Goal: Transaction & Acquisition: Book appointment/travel/reservation

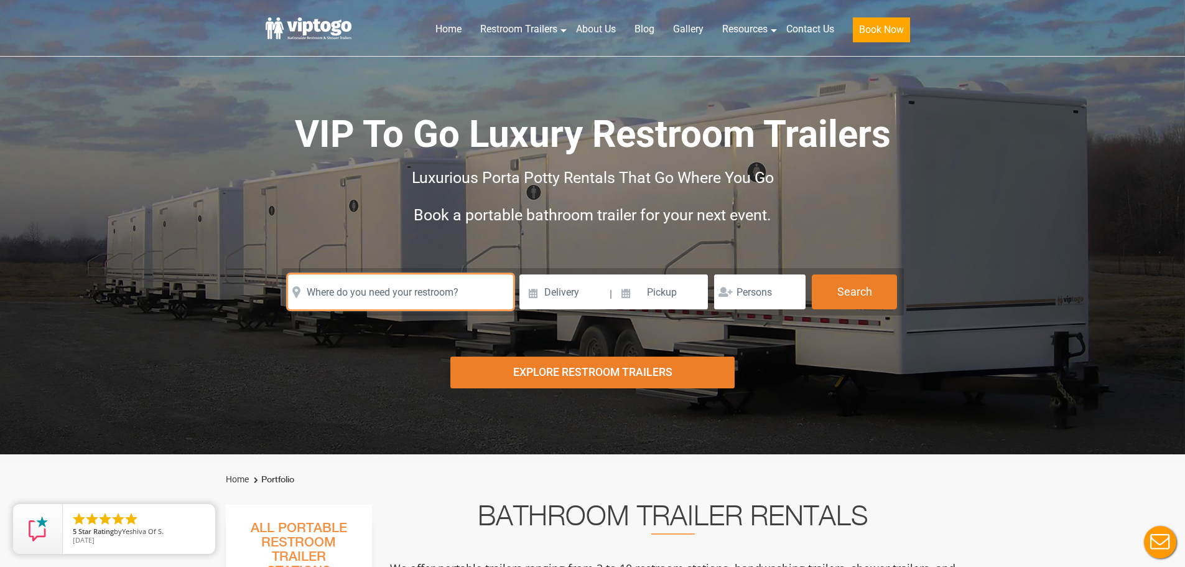
click at [402, 297] on input "text" at bounding box center [400, 291] width 225 height 35
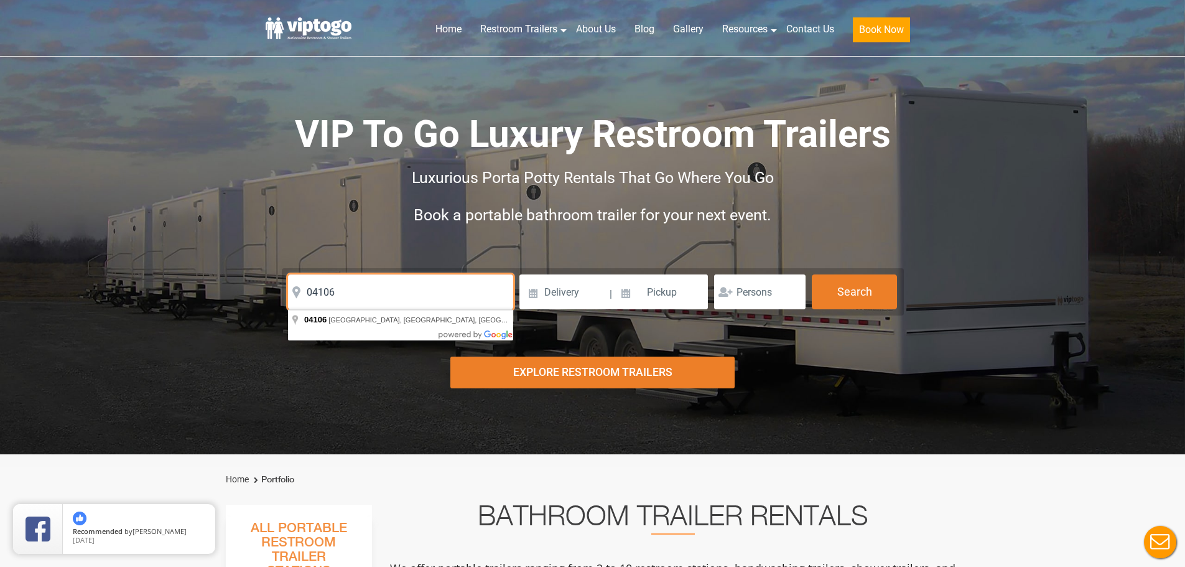
click at [430, 301] on input "04106" at bounding box center [400, 291] width 225 height 35
type input "[GEOGRAPHIC_DATA], [GEOGRAPHIC_DATA]"
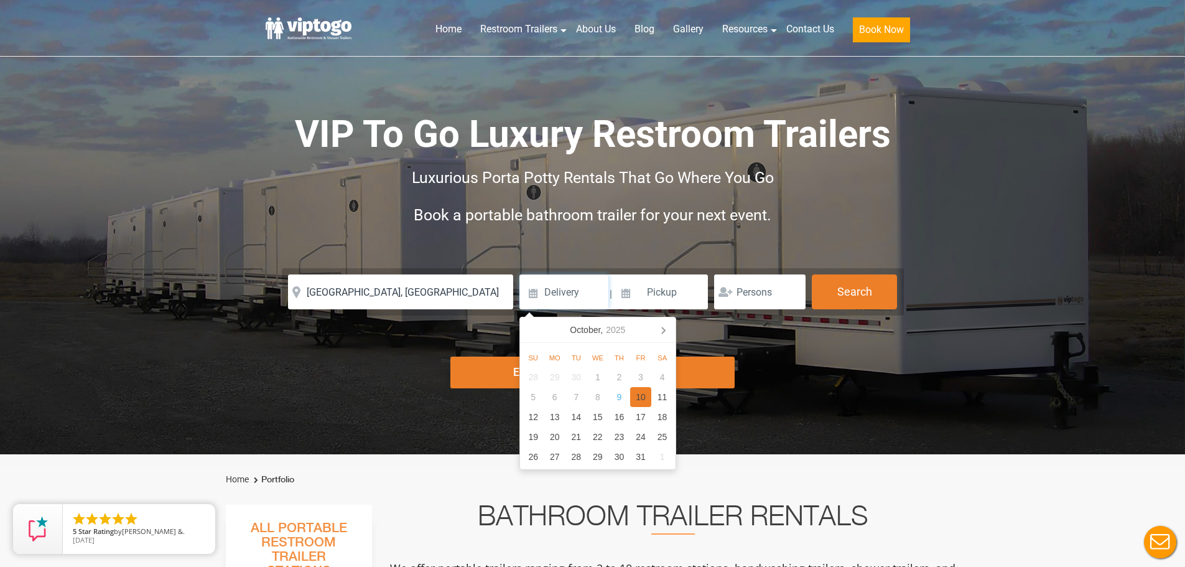
click at [639, 398] on div "10" at bounding box center [641, 397] width 22 height 20
type input "[DATE]"
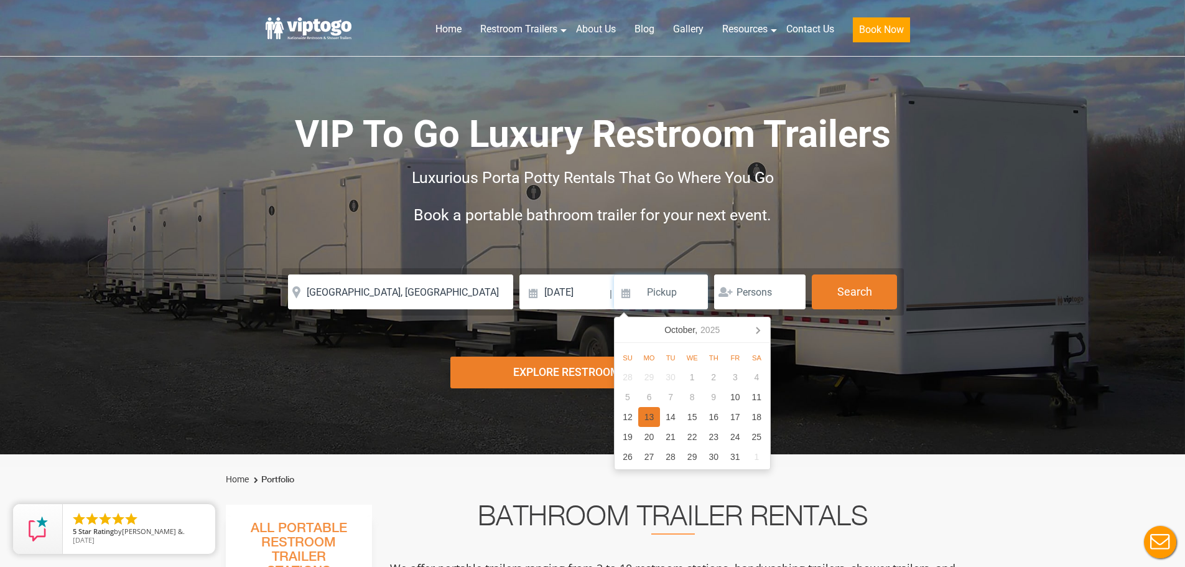
click at [659, 420] on div "13" at bounding box center [649, 417] width 22 height 20
type input "[DATE]"
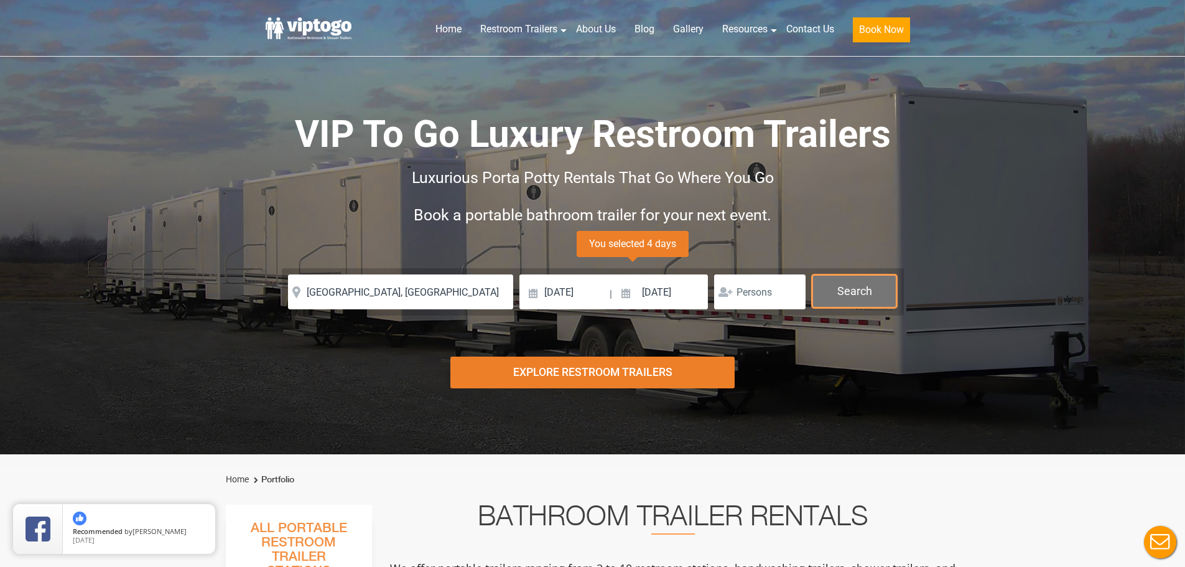
click at [835, 287] on button "Search" at bounding box center [854, 291] width 85 height 34
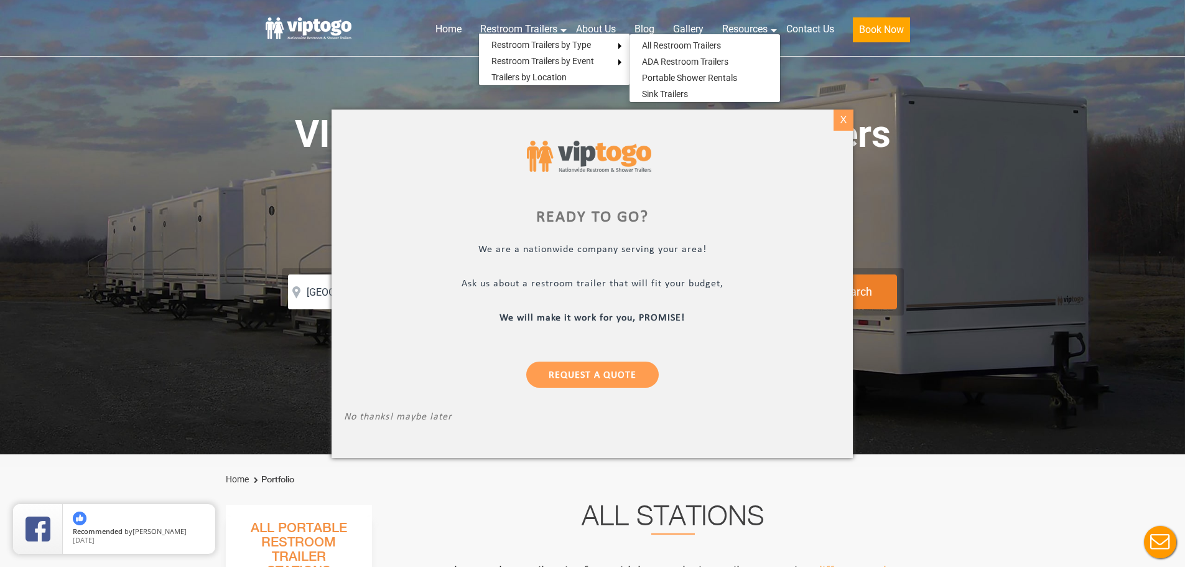
click at [853, 117] on body "Home Restroom Trailers Restroom Trailers by Type All Restroom Trailers ADA Rest…" at bounding box center [592, 283] width 1185 height 567
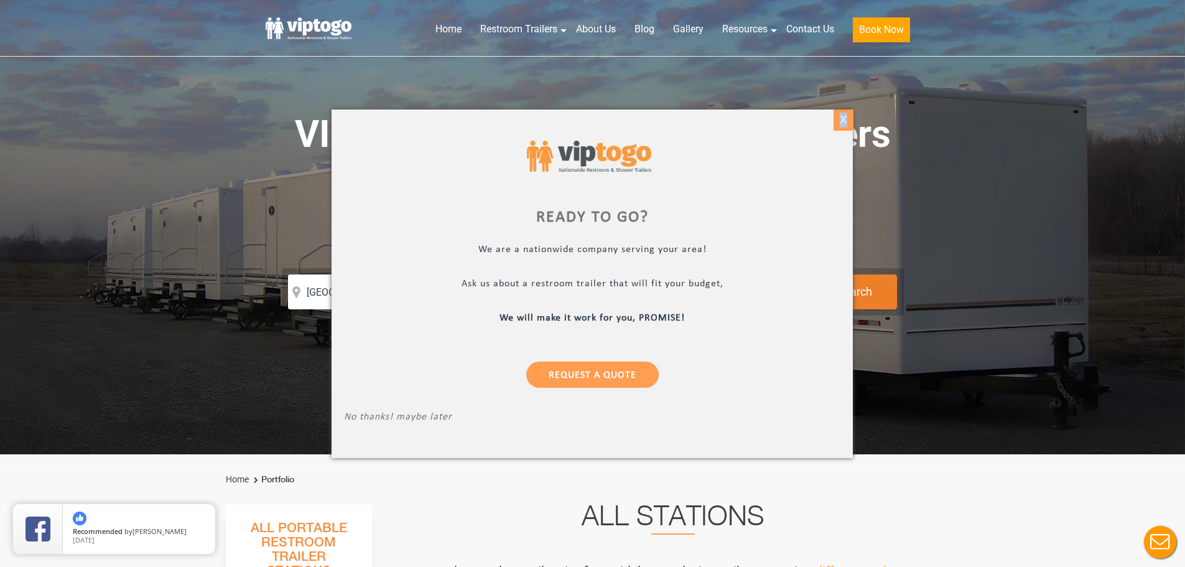
click at [849, 119] on div "X" at bounding box center [842, 119] width 19 height 21
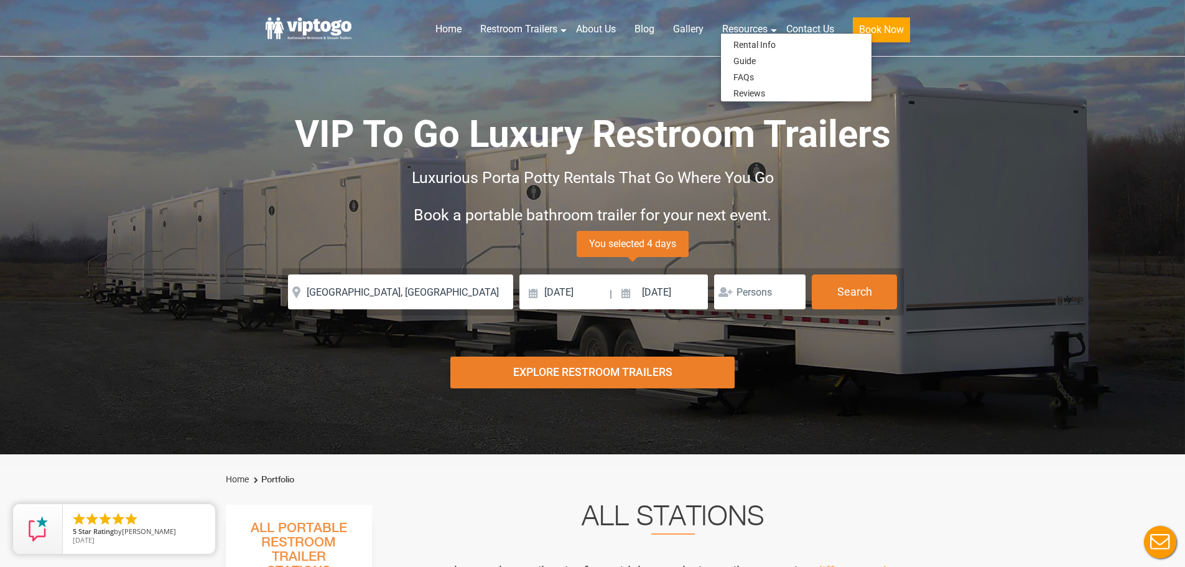
click at [1021, 25] on header "Home Restroom Trailers Restroom Trailers by Type All Restroom Trailers ADA Rest…" at bounding box center [592, 28] width 1185 height 57
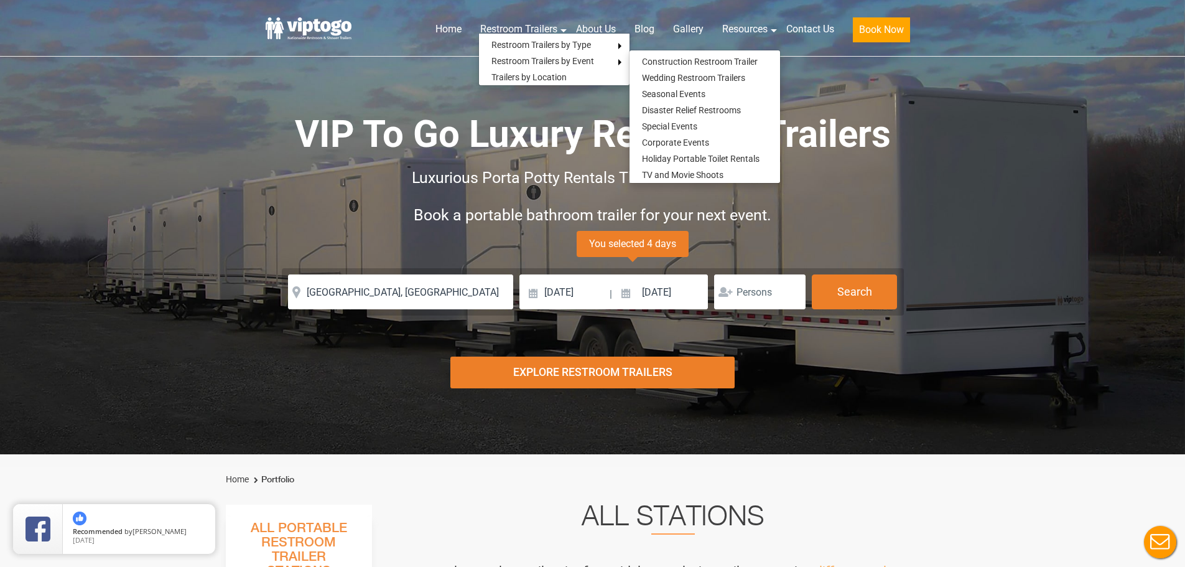
click at [1024, 22] on header "Home Restroom Trailers Restroom Trailers by Type All Restroom Trailers ADA Rest…" at bounding box center [592, 28] width 1185 height 57
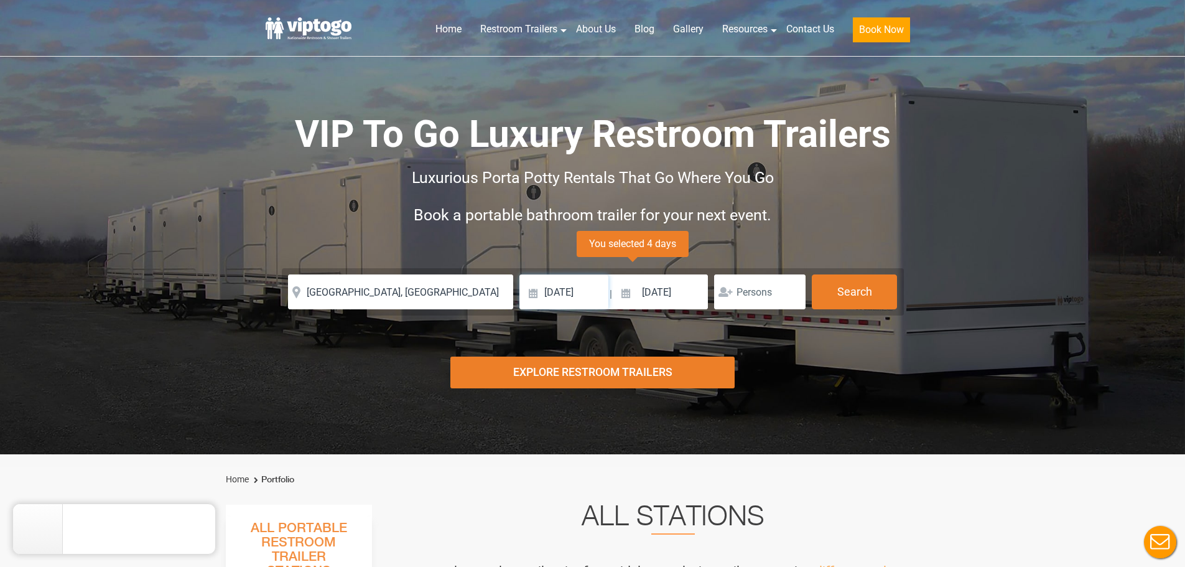
click at [596, 293] on input "[DATE]" at bounding box center [563, 291] width 89 height 35
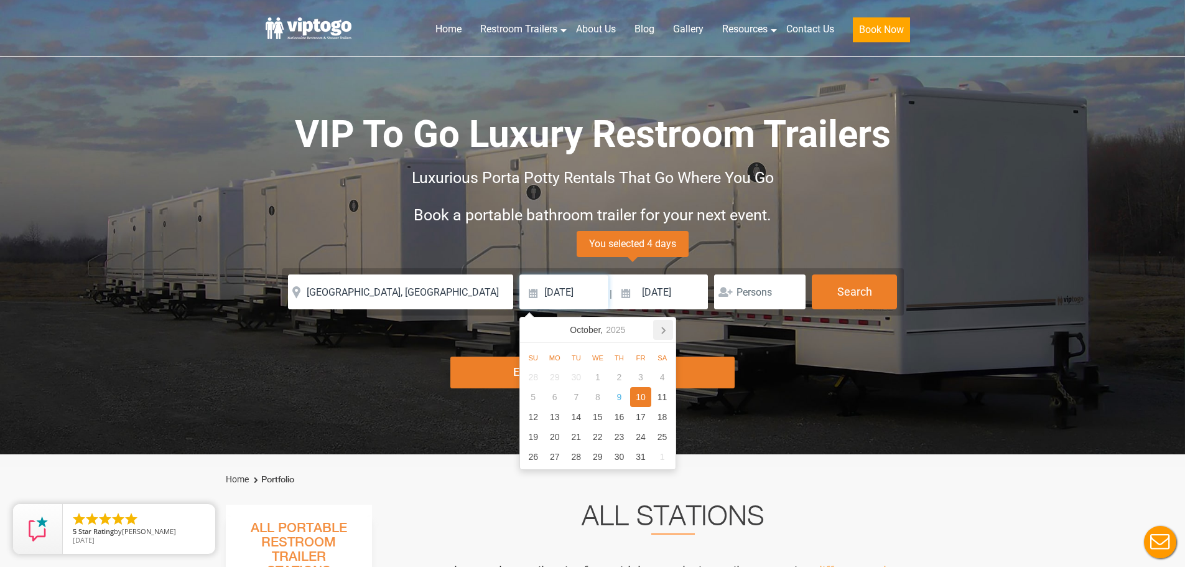
click at [658, 330] on icon at bounding box center [663, 330] width 20 height 20
click at [636, 377] on div "31" at bounding box center [641, 377] width 22 height 20
type input "[DATE]"
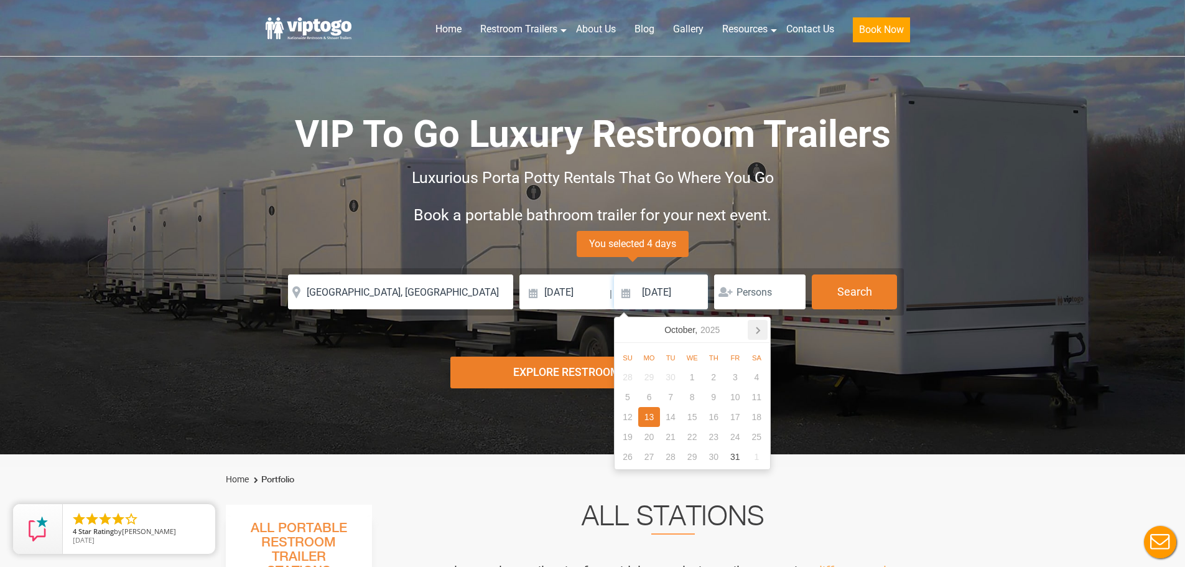
click at [754, 336] on icon at bounding box center [758, 330] width 20 height 20
click at [655, 395] on div "3" at bounding box center [649, 397] width 22 height 20
type input "[DATE]"
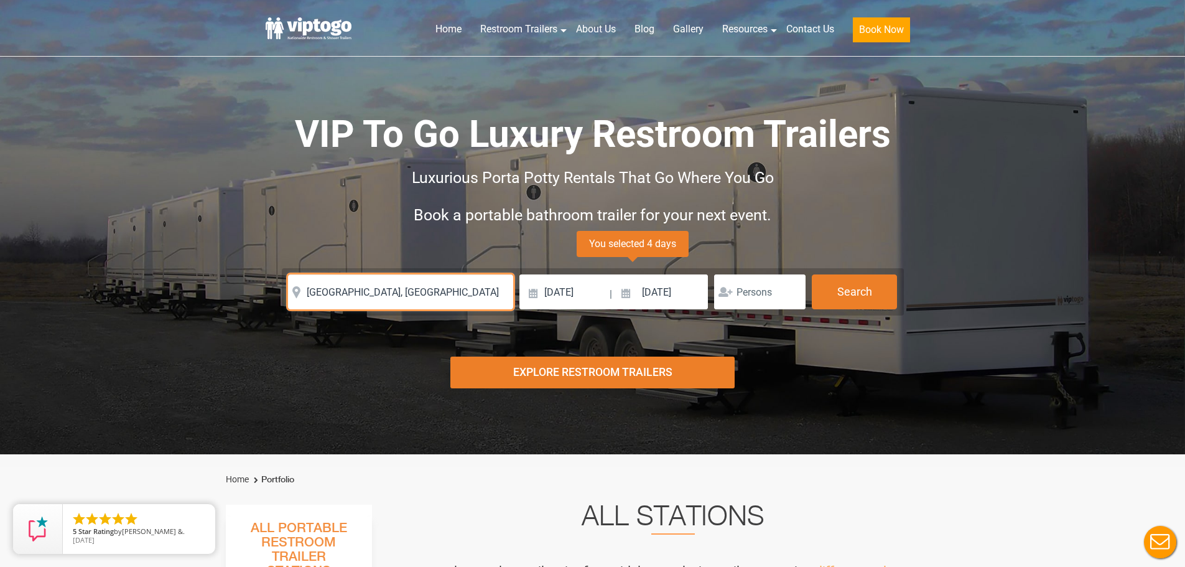
click at [456, 295] on input "[GEOGRAPHIC_DATA], [GEOGRAPHIC_DATA]" at bounding box center [400, 291] width 225 height 35
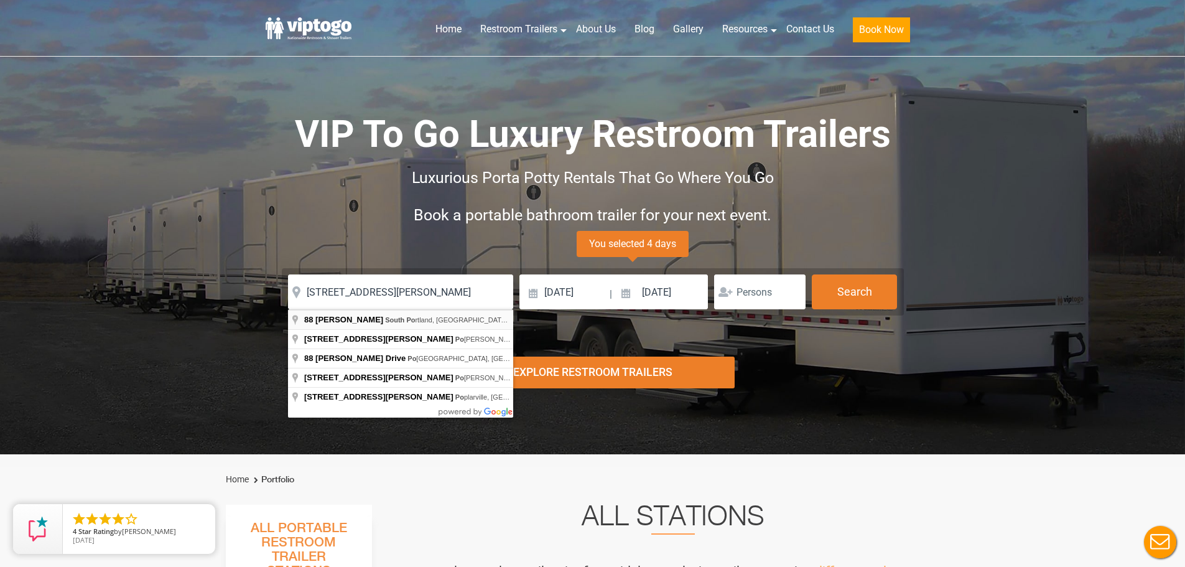
type input "[STREET_ADDRESS][PERSON_NAME]"
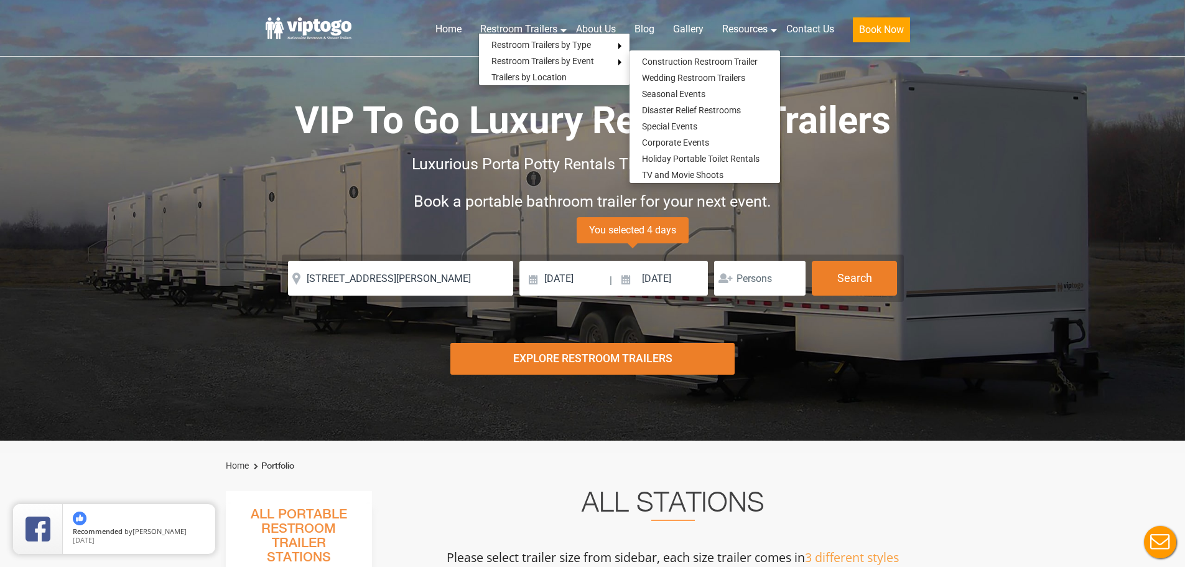
scroll to position [187, 0]
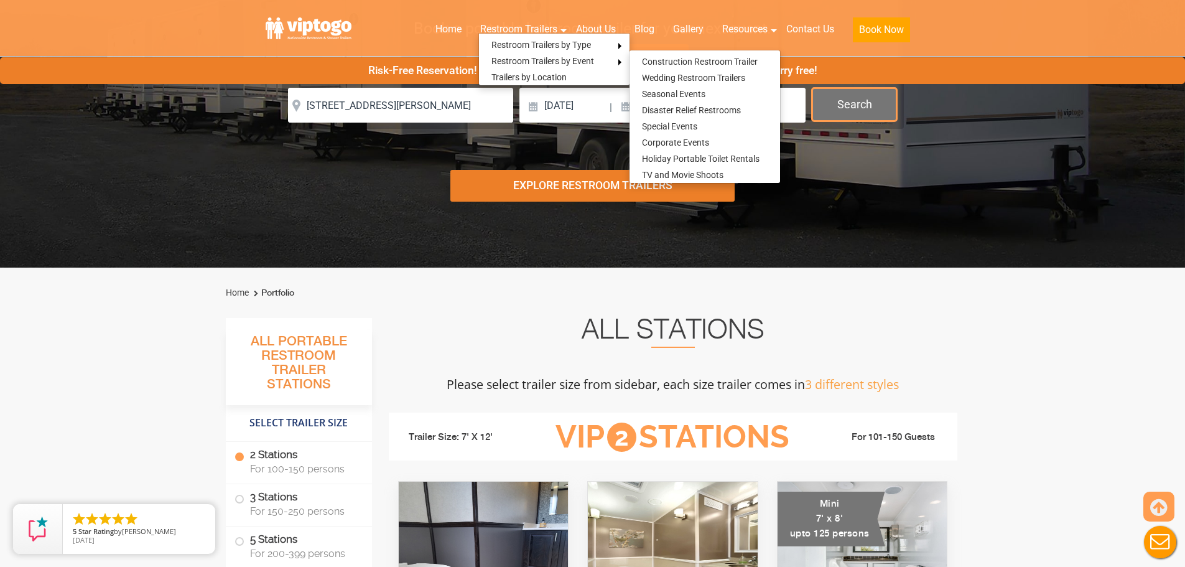
click at [840, 119] on button "Search" at bounding box center [854, 105] width 85 height 34
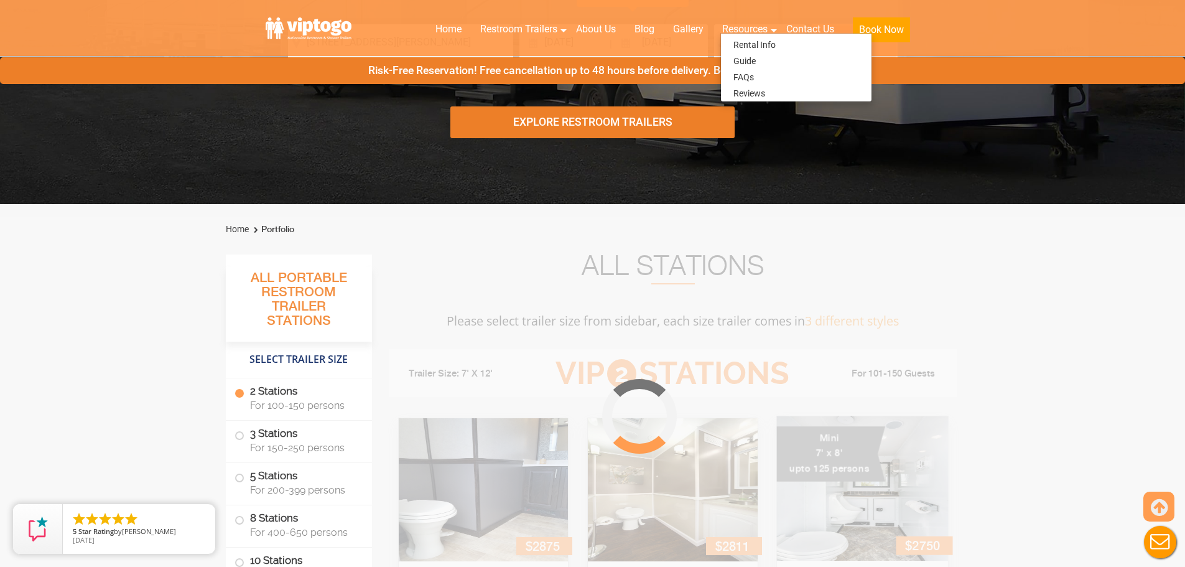
scroll to position [249, 0]
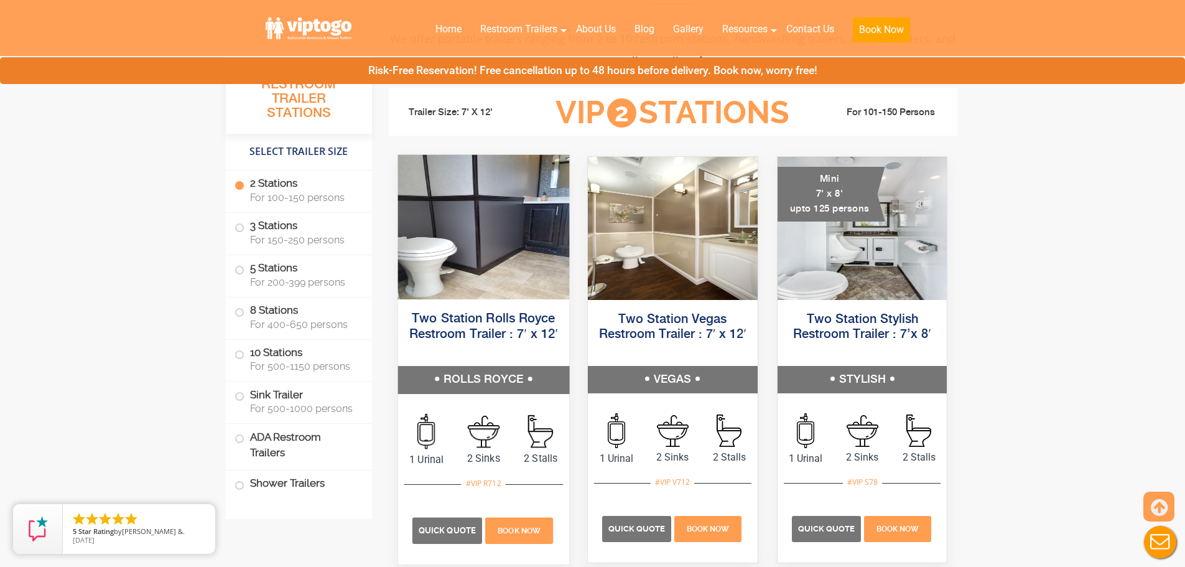
scroll to position [534, 0]
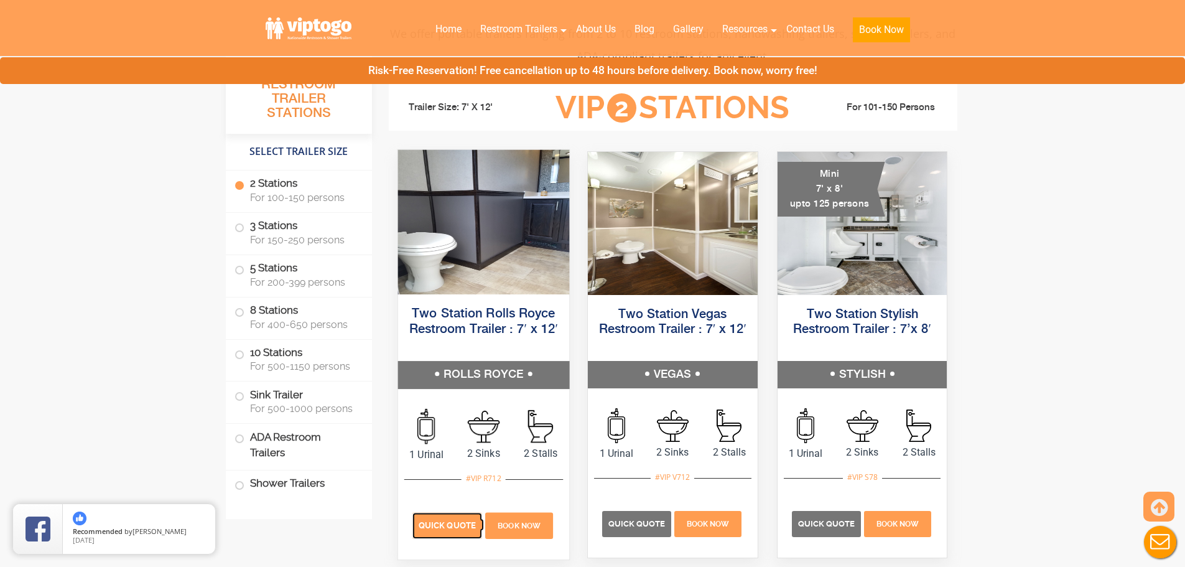
click at [432, 530] on p "Quick Quote" at bounding box center [447, 525] width 70 height 26
